Goal: Task Accomplishment & Management: Complete application form

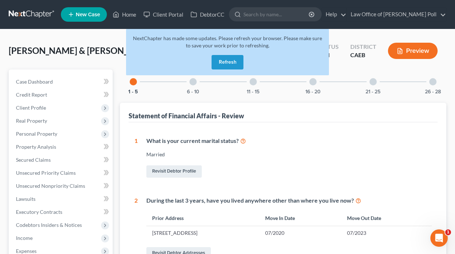
click at [228, 60] on button "Refresh" at bounding box center [227, 62] width 32 height 14
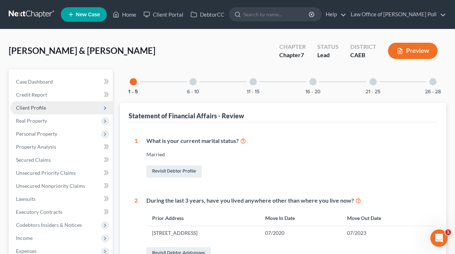
click at [30, 109] on span "Client Profile" at bounding box center [31, 108] width 30 height 6
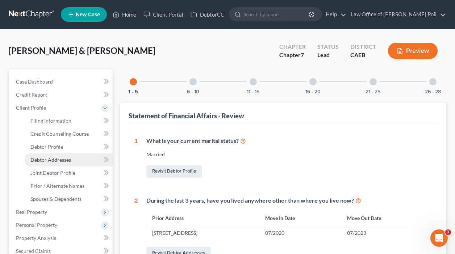
click at [42, 161] on span "Debtor Addresses" at bounding box center [50, 160] width 41 height 6
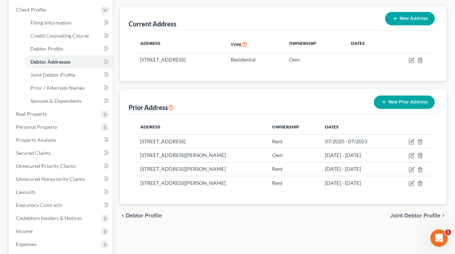
scroll to position [104, 0]
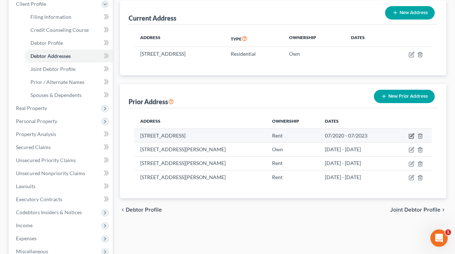
click at [413, 136] on icon "button" at bounding box center [411, 136] width 6 height 6
select select "4"
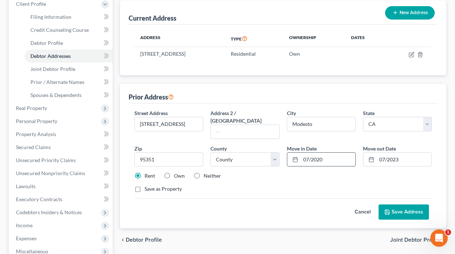
click at [329, 153] on input "07/2020" at bounding box center [328, 160] width 55 height 14
type input "0"
type input "01/2019"
click at [411, 154] on input "07/2023" at bounding box center [404, 160] width 55 height 14
type input "0"
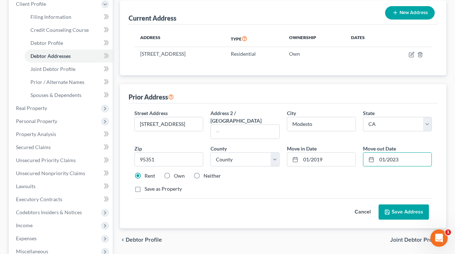
type input "01/2023"
click at [369, 185] on div "Save as Property" at bounding box center [282, 188] width 297 height 7
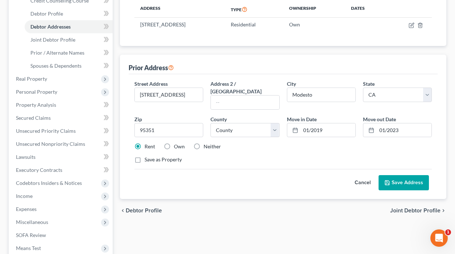
scroll to position [127, 0]
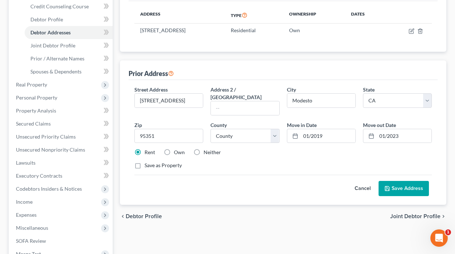
click at [399, 181] on button "Save Address" at bounding box center [403, 188] width 50 height 15
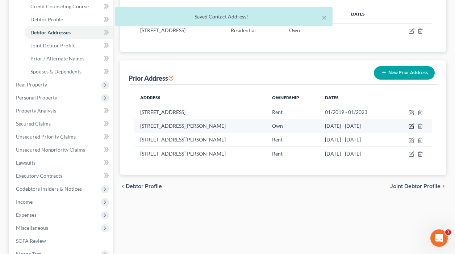
click at [409, 126] on icon "button" at bounding box center [411, 127] width 4 height 4
select select "4"
select select "38"
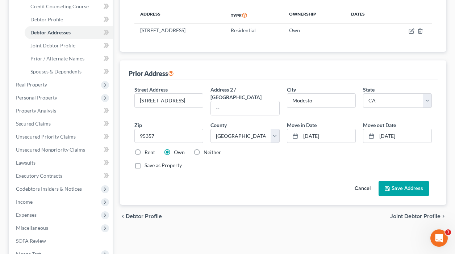
click at [364, 181] on button "Cancel" at bounding box center [362, 188] width 32 height 14
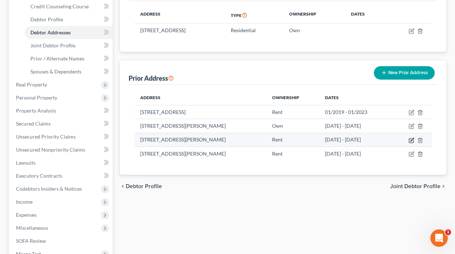
click at [411, 140] on icon "button" at bounding box center [411, 141] width 6 height 6
select select "4"
select select "49"
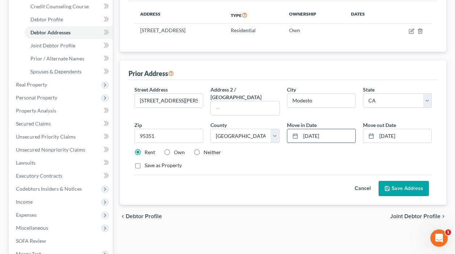
click at [339, 129] on input "[DATE]" at bounding box center [328, 136] width 55 height 14
type input "1"
type input "01/2010"
click at [408, 129] on input "[DATE]" at bounding box center [404, 136] width 55 height 14
type input "1"
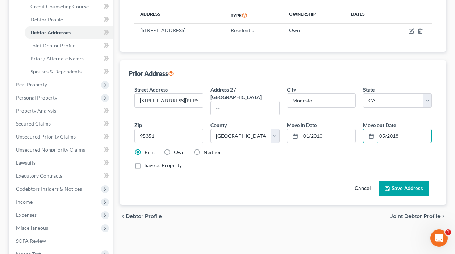
type input "05/2018"
click at [404, 181] on button "Save Address" at bounding box center [403, 188] width 50 height 15
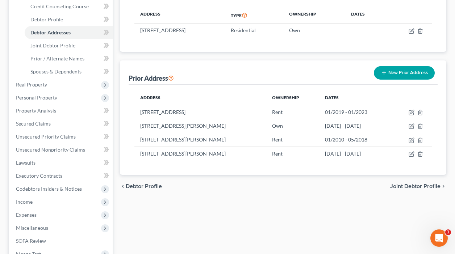
click at [399, 72] on button "New Prior Address" at bounding box center [404, 72] width 61 height 13
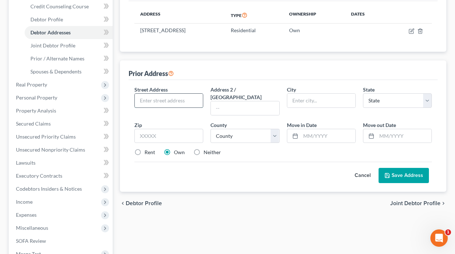
click at [171, 101] on input "text" at bounding box center [169, 101] width 68 height 14
type input "[STREET_ADDRESS][PERSON_NAME]"
type input "Modesto"
select select "4"
click at [144, 131] on input "text" at bounding box center [168, 136] width 69 height 14
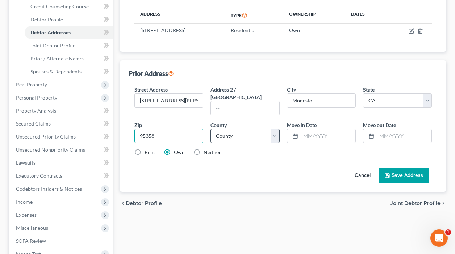
type input "95358"
click at [257, 129] on select "County [GEOGRAPHIC_DATA] [GEOGRAPHIC_DATA] [GEOGRAPHIC_DATA] [GEOGRAPHIC_DATA] …" at bounding box center [244, 136] width 69 height 14
select select "49"
click at [210, 129] on select "County [GEOGRAPHIC_DATA] [GEOGRAPHIC_DATA] [GEOGRAPHIC_DATA] [GEOGRAPHIC_DATA] …" at bounding box center [244, 136] width 69 height 14
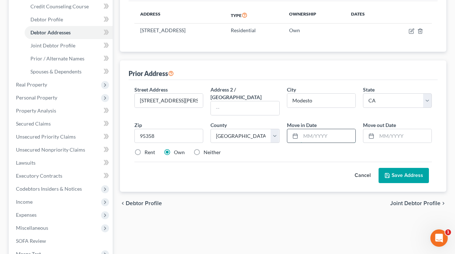
click at [307, 129] on input "text" at bounding box center [328, 136] width 55 height 14
type input "06/2014"
click at [380, 129] on input "text" at bounding box center [404, 136] width 55 height 14
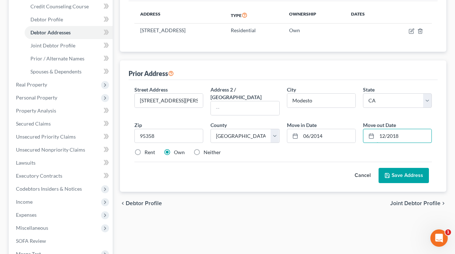
type input "12/2018"
click at [405, 168] on button "Save Address" at bounding box center [403, 175] width 50 height 15
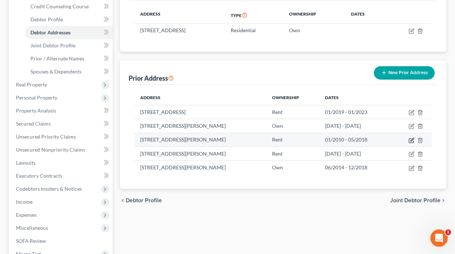
click at [410, 140] on icon "button" at bounding box center [411, 141] width 6 height 6
select select "4"
select select "49"
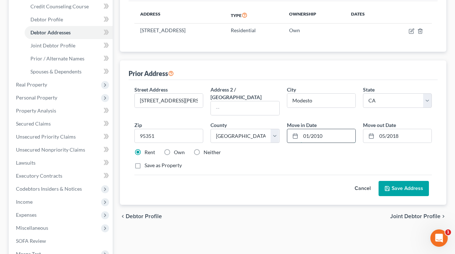
click at [307, 129] on input "01/2010" at bounding box center [328, 136] width 55 height 14
type input "06/2010"
click at [400, 129] on input "05/2018" at bounding box center [404, 136] width 55 height 14
type input "05/2014"
click at [400, 183] on button "Save Address" at bounding box center [403, 188] width 50 height 15
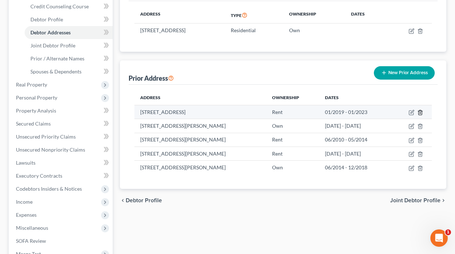
click at [419, 111] on icon "button" at bounding box center [419, 112] width 3 height 5
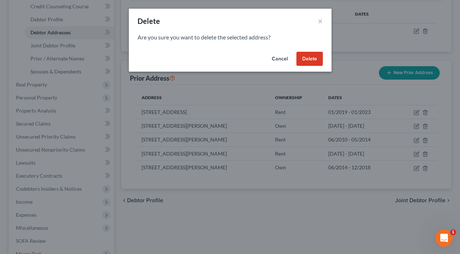
click at [282, 60] on button "Cancel" at bounding box center [280, 59] width 28 height 14
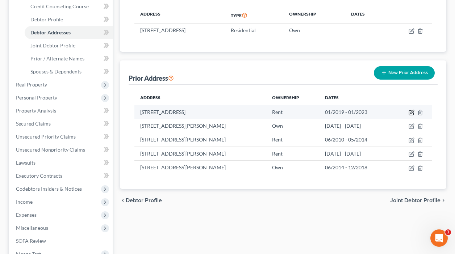
click at [410, 112] on icon "button" at bounding box center [411, 113] width 6 height 6
select select "4"
select select "49"
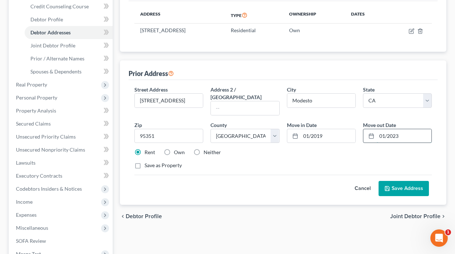
click at [385, 129] on input "01/2023" at bounding box center [404, 136] width 55 height 14
type input "08/2023"
click at [402, 183] on button "Save Address" at bounding box center [403, 188] width 50 height 15
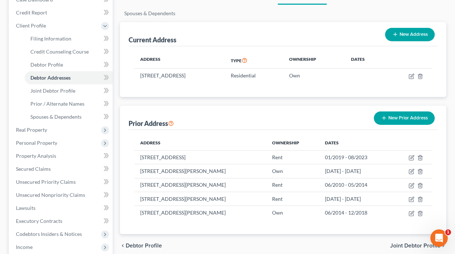
scroll to position [79, 0]
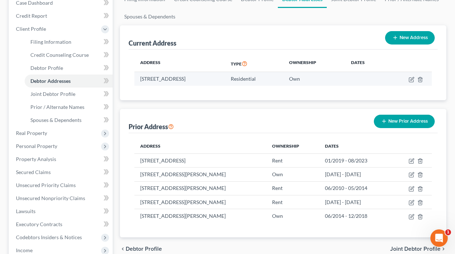
click at [408, 80] on td at bounding box center [408, 79] width 46 height 14
click at [411, 79] on icon "button" at bounding box center [411, 78] width 3 height 3
select select "4"
select select "49"
select select "0"
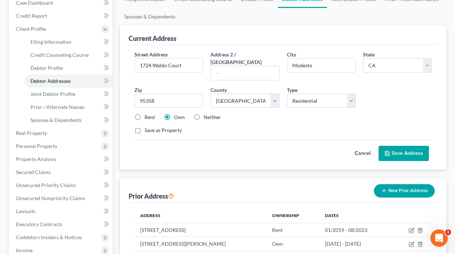
click at [391, 146] on button "Save Address" at bounding box center [403, 153] width 50 height 15
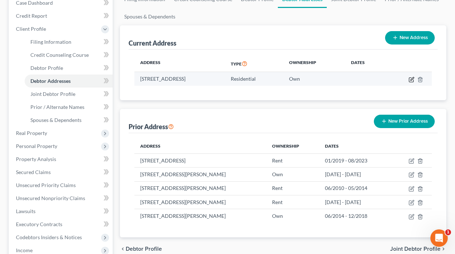
click at [409, 81] on icon "button" at bounding box center [411, 79] width 4 height 4
select select "4"
select select "49"
select select "0"
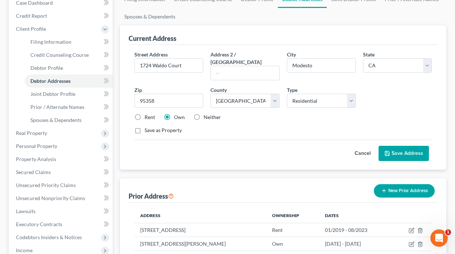
click at [144, 127] on label "Save as Property" at bounding box center [162, 130] width 37 height 7
click at [147, 127] on input "Save as Property" at bounding box center [149, 129] width 5 height 5
checkbox input "true"
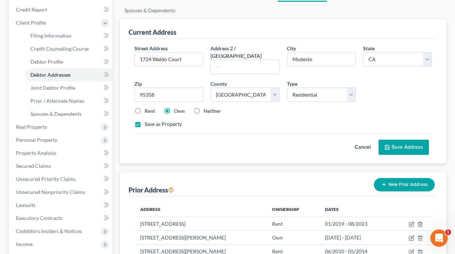
scroll to position [87, 0]
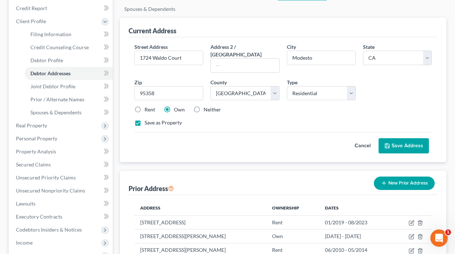
click at [398, 138] on button "Save Address" at bounding box center [403, 145] width 50 height 15
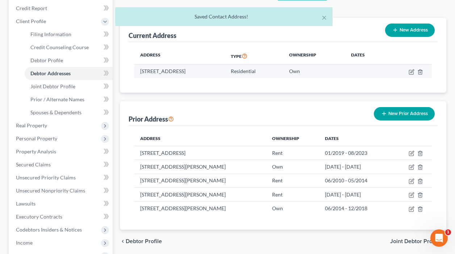
click at [379, 73] on td at bounding box center [365, 71] width 41 height 14
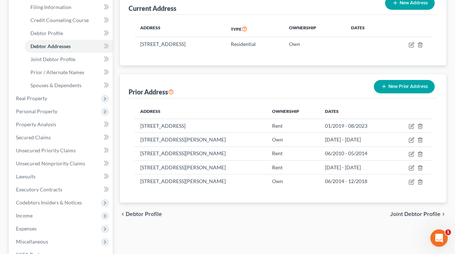
scroll to position [125, 0]
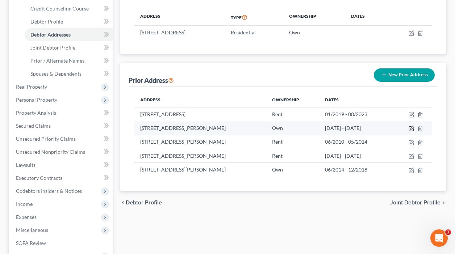
click at [412, 130] on icon "button" at bounding box center [411, 129] width 6 height 6
select select "4"
select select "38"
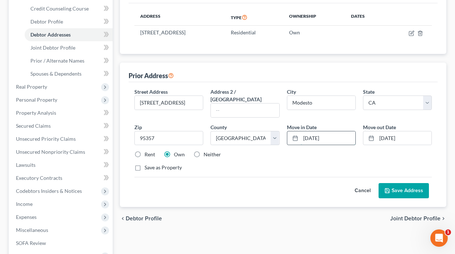
drag, startPoint x: 333, startPoint y: 129, endPoint x: 291, endPoint y: 131, distance: 42.1
click at [291, 131] on div "[DATE]" at bounding box center [321, 138] width 69 height 14
drag, startPoint x: 404, startPoint y: 127, endPoint x: 333, endPoint y: 132, distance: 71.8
click at [328, 132] on div "Street Address * [GEOGRAPHIC_DATA] Address [GEOGRAPHIC_DATA] * Modesto State * …" at bounding box center [283, 132] width 304 height 89
type input "1"
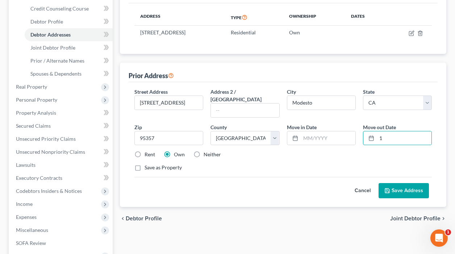
click at [395, 183] on button "Save Address" at bounding box center [403, 190] width 50 height 15
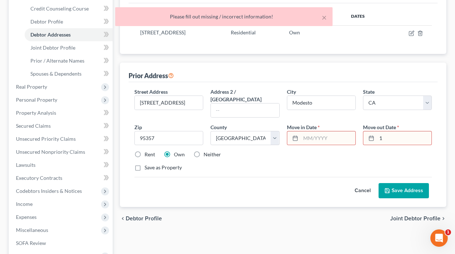
click at [385, 131] on input "1" at bounding box center [404, 138] width 55 height 14
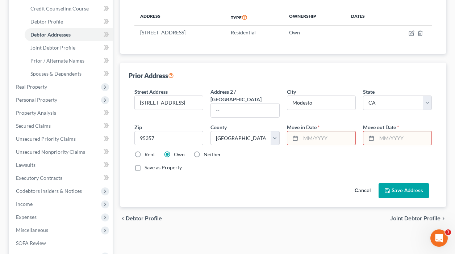
click at [361, 184] on button "Cancel" at bounding box center [362, 191] width 32 height 14
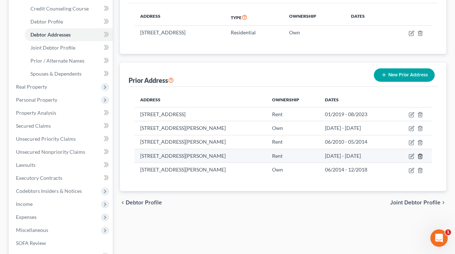
click at [421, 157] on icon "button" at bounding box center [420, 157] width 6 height 6
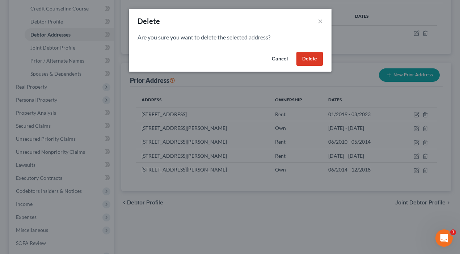
click at [305, 58] on button "Delete" at bounding box center [310, 59] width 26 height 14
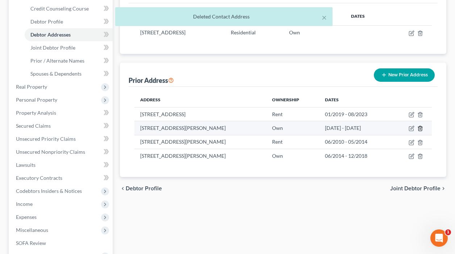
click at [420, 127] on polyline "button" at bounding box center [420, 127] width 4 height 0
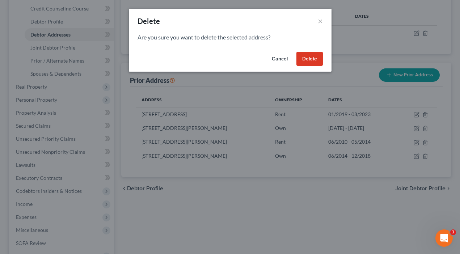
click at [311, 58] on button "Delete" at bounding box center [310, 59] width 26 height 14
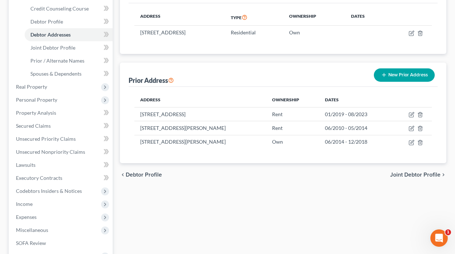
drag, startPoint x: 174, startPoint y: 80, endPoint x: 178, endPoint y: 89, distance: 9.6
click at [178, 89] on div "Prior Address New Prior Address Address Ownership Dates [STREET_ADDRESS] Rent 0…" at bounding box center [283, 113] width 326 height 101
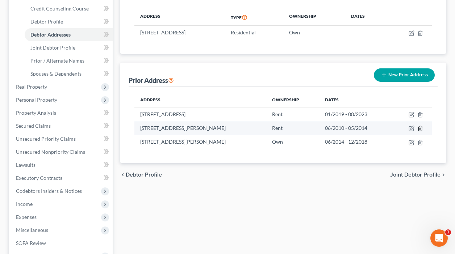
click at [420, 128] on icon "button" at bounding box center [420, 129] width 6 height 6
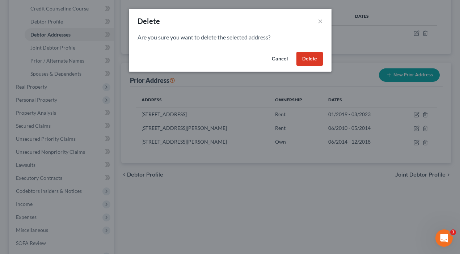
click at [305, 60] on button "Delete" at bounding box center [310, 59] width 26 height 14
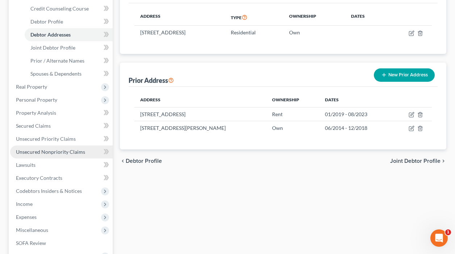
click at [41, 151] on span "Unsecured Nonpriority Claims" at bounding box center [50, 152] width 69 height 6
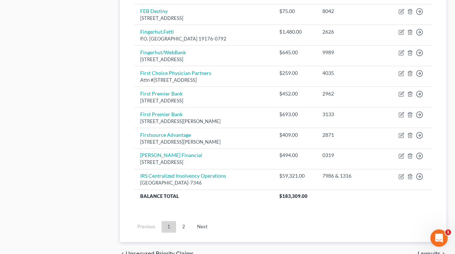
scroll to position [559, 0]
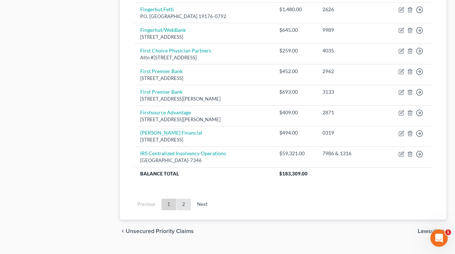
click at [182, 205] on link "2" at bounding box center [183, 205] width 14 height 12
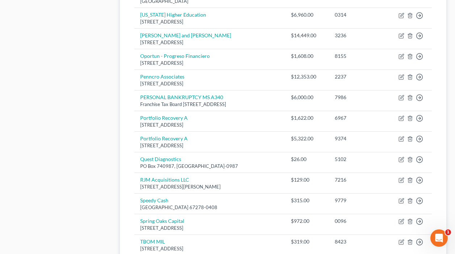
scroll to position [373, 0]
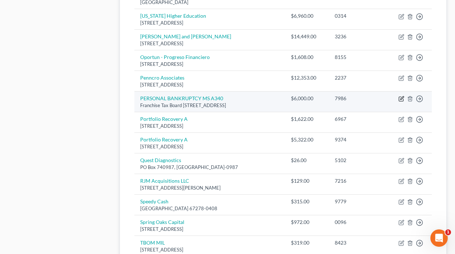
click at [402, 99] on icon "button" at bounding box center [401, 98] width 3 height 3
select select "4"
select select "7"
select select "4"
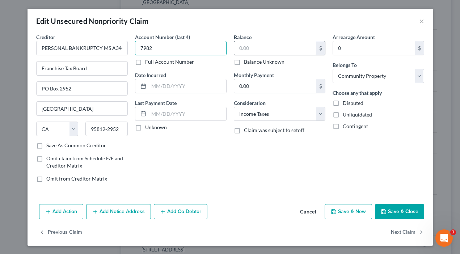
type input "7982"
click at [254, 51] on input "text" at bounding box center [275, 48] width 82 height 14
type input "206"
click at [280, 20] on div "Edit Unsecured Nonpriority Claim ×" at bounding box center [231, 21] width 406 height 25
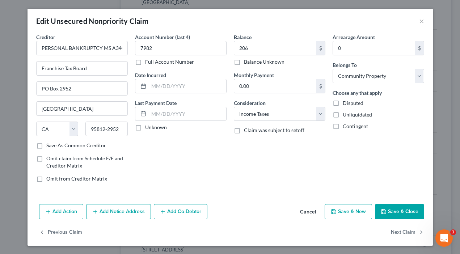
click at [281, 28] on div "Edit Unsecured Nonpriority Claim ×" at bounding box center [231, 21] width 406 height 25
click at [244, 63] on label "Balance Unknown" at bounding box center [264, 61] width 41 height 7
click at [247, 63] on input "Balance Unknown" at bounding box center [249, 60] width 5 height 5
checkbox input "true"
type input "0.00"
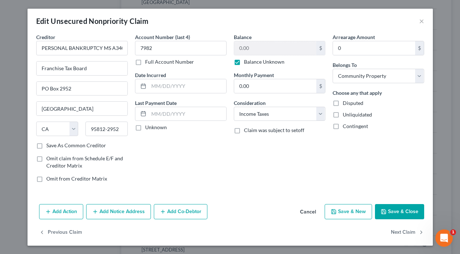
click at [244, 63] on label "Balance Unknown" at bounding box center [264, 61] width 41 height 7
click at [247, 63] on input "Balance Unknown" at bounding box center [249, 60] width 5 height 5
checkbox input "false"
click at [259, 41] on input "0.00" at bounding box center [275, 48] width 82 height 14
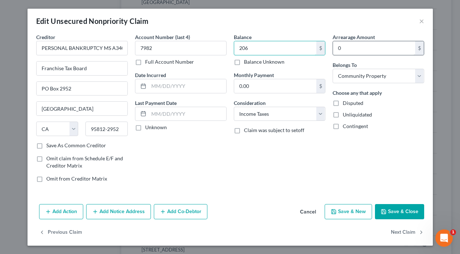
type input "206"
click at [345, 46] on input "0" at bounding box center [374, 48] width 82 height 14
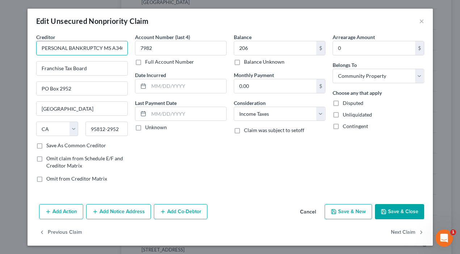
click at [99, 50] on input "PERSONAL BANKRUPTCY MS A340" at bounding box center [82, 48] width 92 height 14
type input "Personal Bankruptcy MS A340"
click at [105, 77] on div "Creditor * Personal Bankruptcy MS A340 Franchise Tax Board PO Box [GEOGRAPHIC_D…" at bounding box center [82, 87] width 92 height 109
click at [383, 212] on polyline "button" at bounding box center [383, 213] width 3 height 2
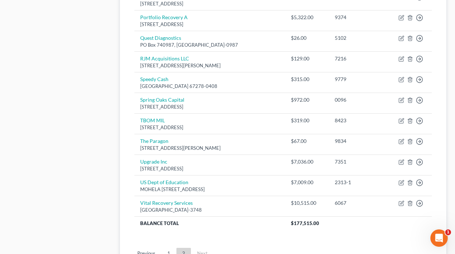
scroll to position [545, 0]
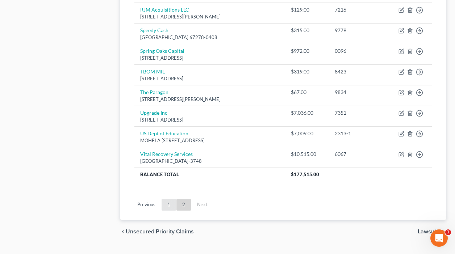
click at [167, 205] on link "1" at bounding box center [168, 205] width 14 height 12
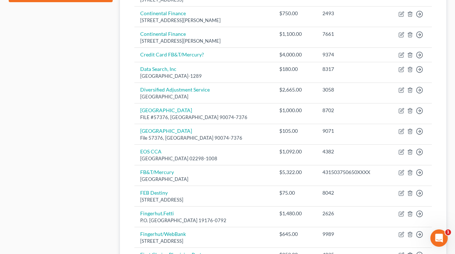
scroll to position [341, 0]
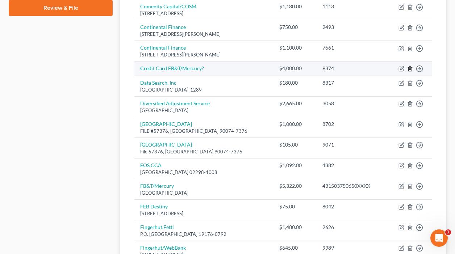
click at [411, 70] on icon "button" at bounding box center [410, 69] width 6 height 6
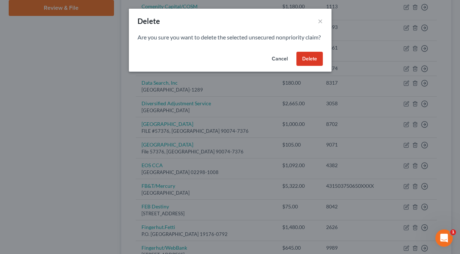
click at [299, 66] on button "Delete" at bounding box center [310, 59] width 26 height 14
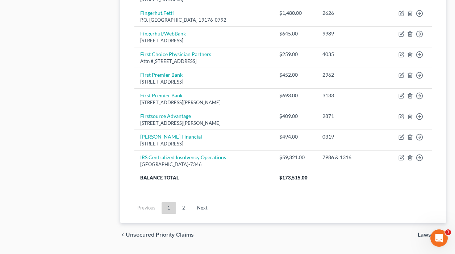
scroll to position [561, 0]
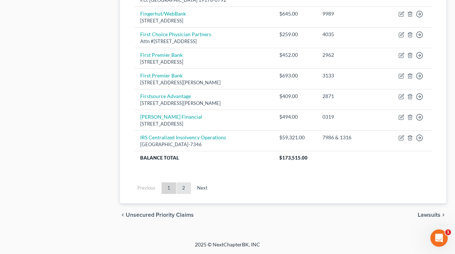
click at [185, 188] on link "2" at bounding box center [183, 188] width 14 height 12
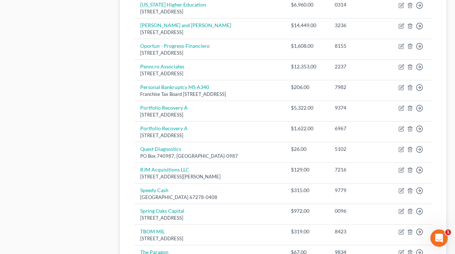
scroll to position [362, 0]
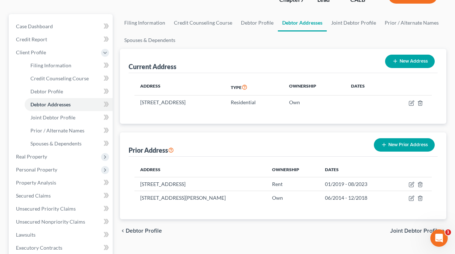
scroll to position [51, 0]
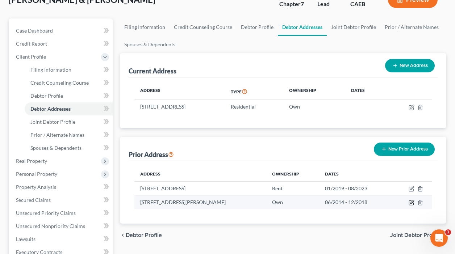
click at [412, 204] on icon "button" at bounding box center [411, 203] width 6 height 6
select select "4"
select select "49"
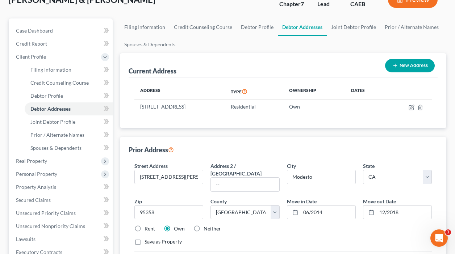
click at [144, 225] on label "Rent" at bounding box center [149, 228] width 10 height 7
click at [147, 225] on input "Rent" at bounding box center [149, 227] width 5 height 5
radio input "true"
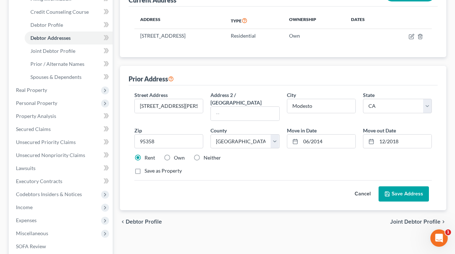
scroll to position [125, 0]
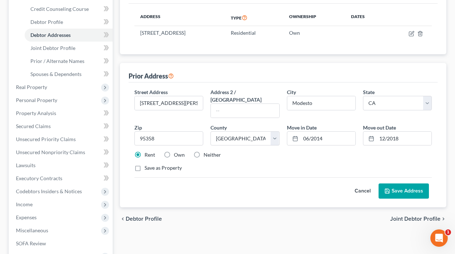
click at [404, 184] on button "Save Address" at bounding box center [403, 191] width 50 height 15
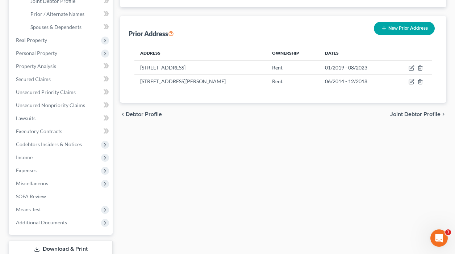
scroll to position [222, 0]
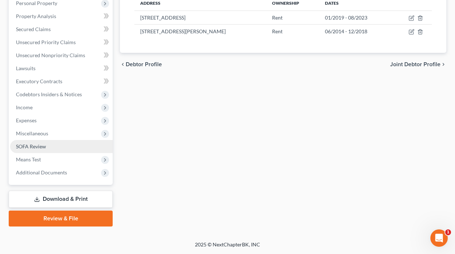
click at [33, 145] on span "SOFA Review" at bounding box center [31, 146] width 30 height 6
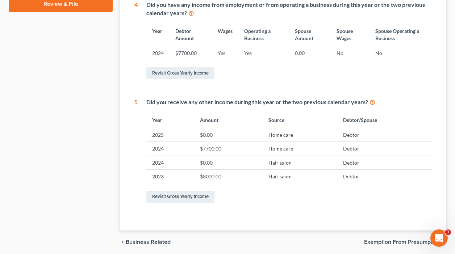
scroll to position [358, 0]
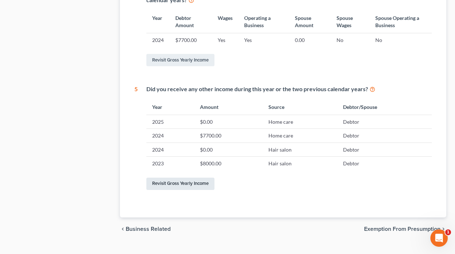
click at [173, 185] on link "Revisit Gross Yearly Income" at bounding box center [180, 184] width 68 height 12
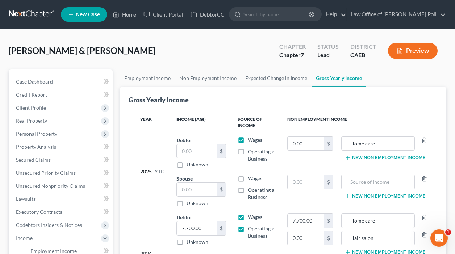
scroll to position [14, 0]
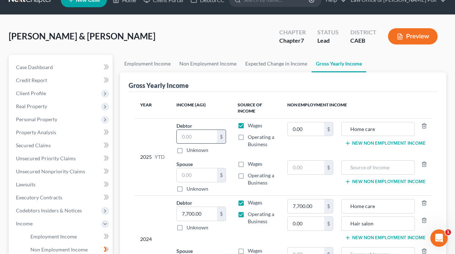
click at [203, 136] on input "text" at bounding box center [197, 137] width 40 height 14
click at [198, 173] on input "text" at bounding box center [197, 175] width 40 height 14
drag, startPoint x: 454, startPoint y: 77, endPoint x: 463, endPoint y: 108, distance: 32.3
click at [455, 108] on html "Home New Case Client Portal DebtorCC Law Office of [PERSON_NAME] Poll [EMAIL_AD…" at bounding box center [227, 206] width 455 height 440
click at [450, 88] on div "[PERSON_NAME] & [PERSON_NAME] Upgraded Chapter Chapter 7 Status Lead District C…" at bounding box center [227, 213] width 455 height 397
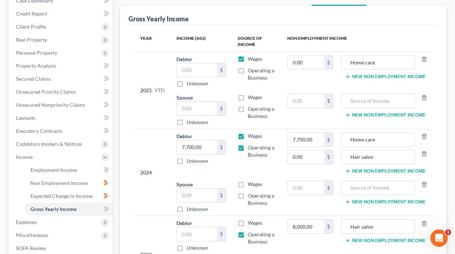
scroll to position [89, 0]
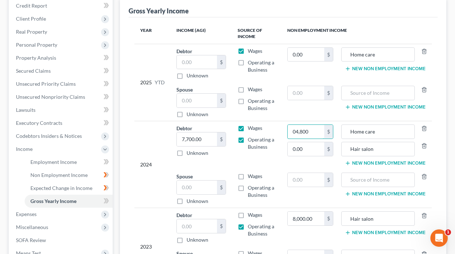
drag, startPoint x: 316, startPoint y: 133, endPoint x: 279, endPoint y: 131, distance: 36.6
click at [279, 131] on tr "2024 Debtor 7,700.00 $ Unknown Balance Undetermined 7,700.00 $ Unknown Wages Op…" at bounding box center [282, 145] width 297 height 48
type input "0"
type input "4,800"
click at [144, 133] on div "2024" at bounding box center [152, 165] width 25 height 80
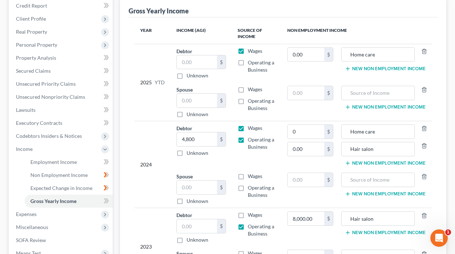
click at [248, 140] on label "Operating a Business" at bounding box center [262, 143] width 28 height 14
click at [251, 140] on input "Operating a Business" at bounding box center [253, 138] width 5 height 5
click at [248, 142] on label "Operating a Business" at bounding box center [262, 143] width 28 height 14
click at [251, 141] on input "Operating a Business" at bounding box center [253, 138] width 5 height 5
checkbox input "true"
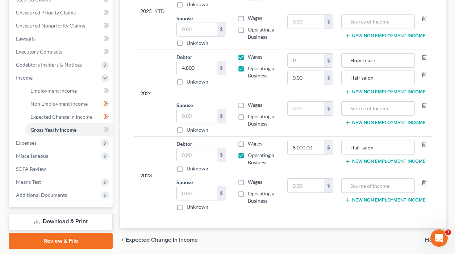
scroll to position [172, 0]
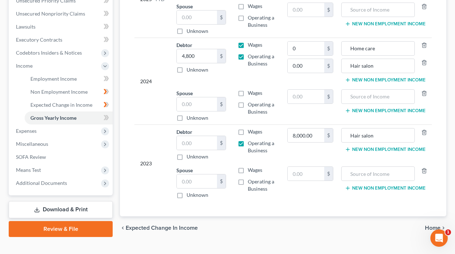
click at [264, 73] on td "Wages Operating a Business" at bounding box center [256, 62] width 49 height 48
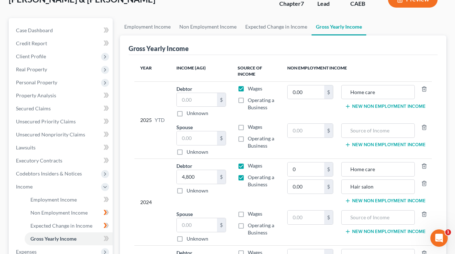
scroll to position [46, 0]
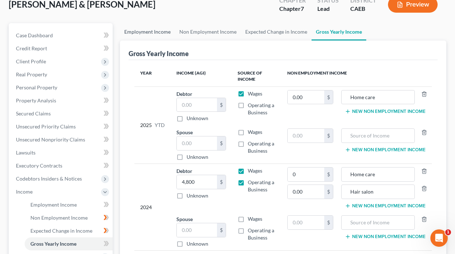
click at [150, 32] on link "Employment Income" at bounding box center [147, 31] width 55 height 17
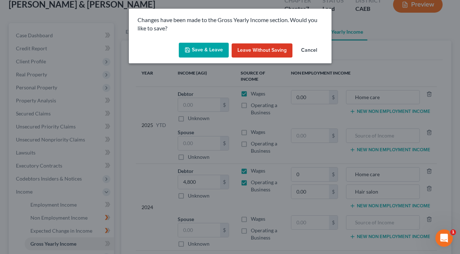
click at [203, 50] on button "Save & Leave" at bounding box center [204, 50] width 50 height 15
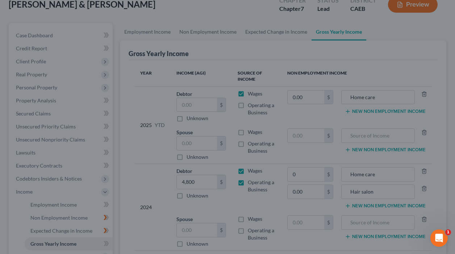
type input "0.00"
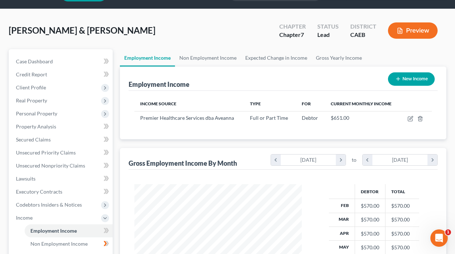
scroll to position [20, 0]
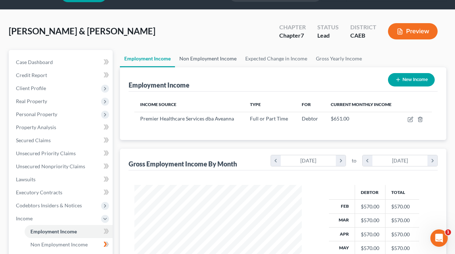
click at [203, 60] on link "Non Employment Income" at bounding box center [208, 58] width 66 height 17
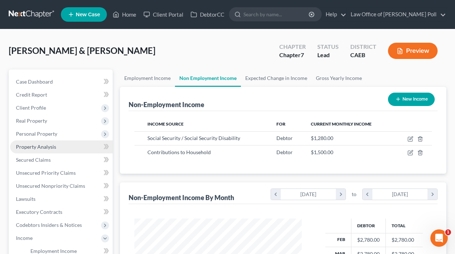
scroll to position [183, 0]
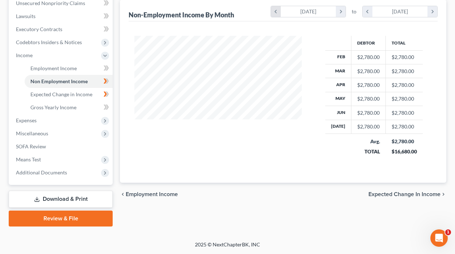
click at [275, 12] on icon "chevron_left" at bounding box center [276, 11] width 10 height 11
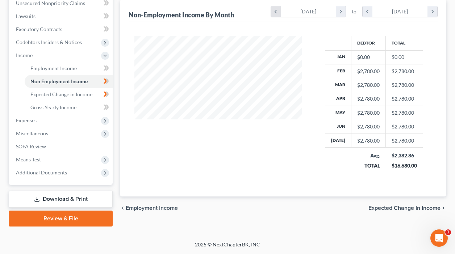
scroll to position [143, 182]
click at [336, 56] on th "Jan" at bounding box center [338, 57] width 26 height 14
click at [352, 58] on td "$0.00" at bounding box center [368, 57] width 34 height 14
click at [364, 57] on div "$0.00" at bounding box center [368, 57] width 22 height 7
click at [337, 12] on icon "chevron_right" at bounding box center [341, 11] width 10 height 11
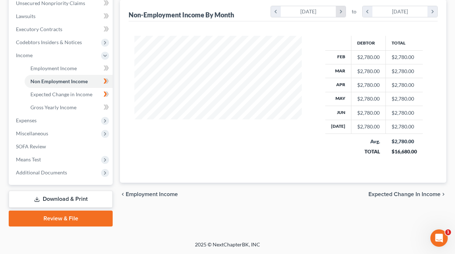
scroll to position [0, 0]
click at [337, 12] on icon "chevron_right" at bounding box center [341, 11] width 10 height 11
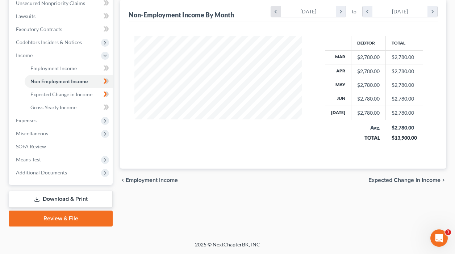
click at [276, 12] on icon "chevron_left" at bounding box center [276, 11] width 10 height 11
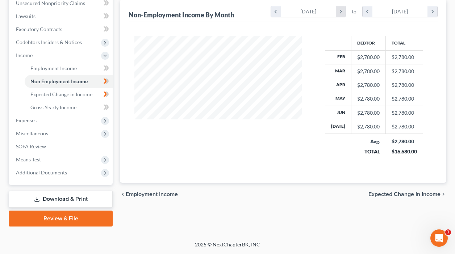
click at [341, 10] on icon "chevron_right" at bounding box center [341, 11] width 10 height 11
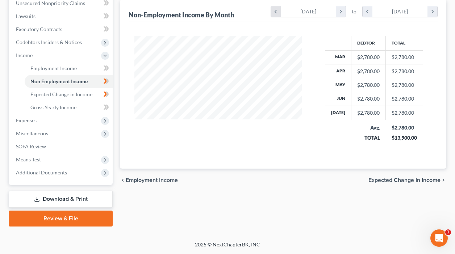
click at [273, 9] on icon "chevron_left" at bounding box center [276, 11] width 10 height 11
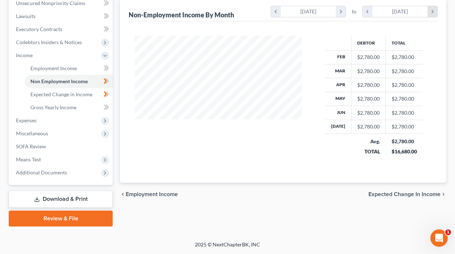
click at [430, 14] on icon "chevron_right" at bounding box center [432, 11] width 10 height 11
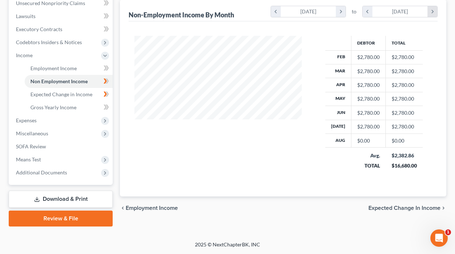
scroll to position [143, 182]
click at [370, 12] on icon "chevron_left" at bounding box center [367, 11] width 10 height 11
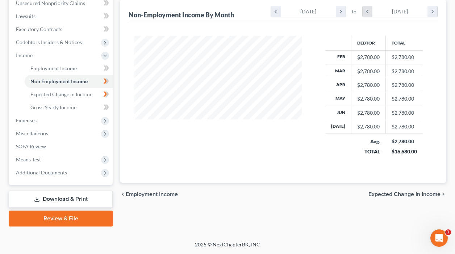
scroll to position [361937, 361884]
click at [59, 68] on span "Employment Income" at bounding box center [53, 68] width 46 height 6
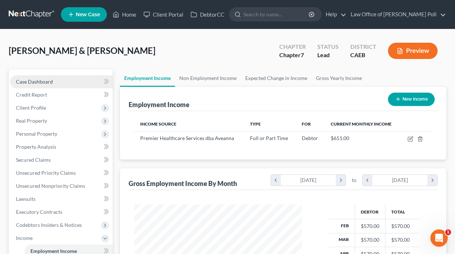
click at [34, 82] on span "Case Dashboard" at bounding box center [34, 82] width 37 height 6
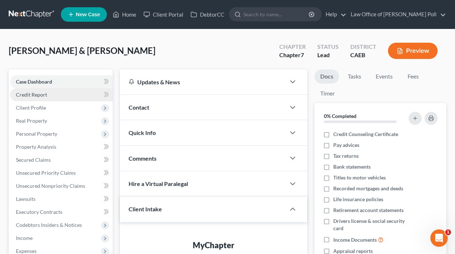
click at [25, 94] on span "Credit Report" at bounding box center [31, 95] width 31 height 6
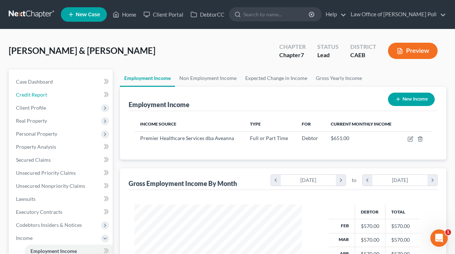
scroll to position [130, 182]
